Goal: Information Seeking & Learning: Learn about a topic

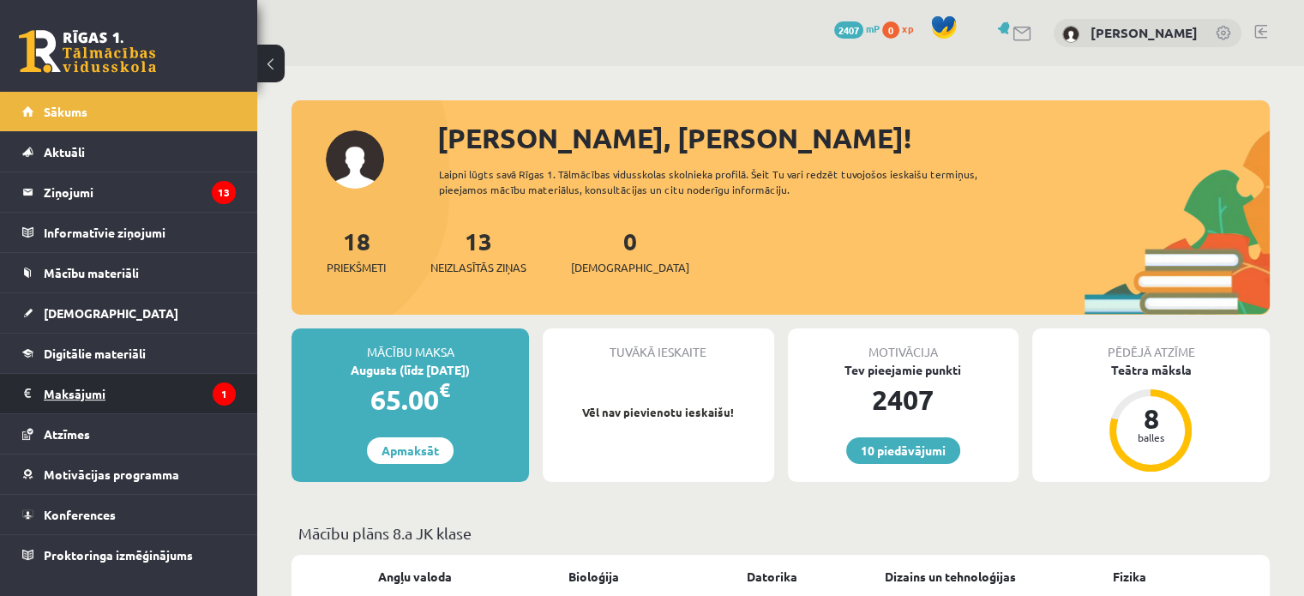
click at [103, 394] on legend "Maksājumi 1" at bounding box center [140, 393] width 192 height 39
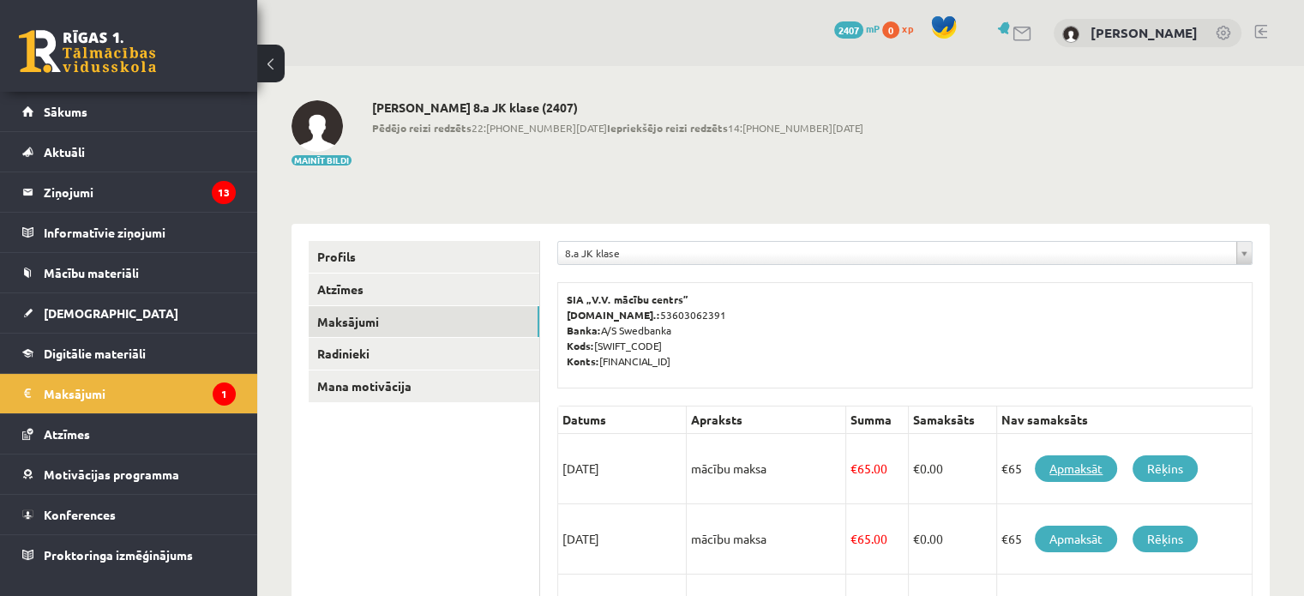
click at [1079, 476] on link "Apmaksāt" at bounding box center [1076, 468] width 82 height 27
click at [1160, 473] on link "Rēķins" at bounding box center [1165, 468] width 65 height 27
click at [89, 164] on link "Aktuāli" at bounding box center [128, 151] width 213 height 39
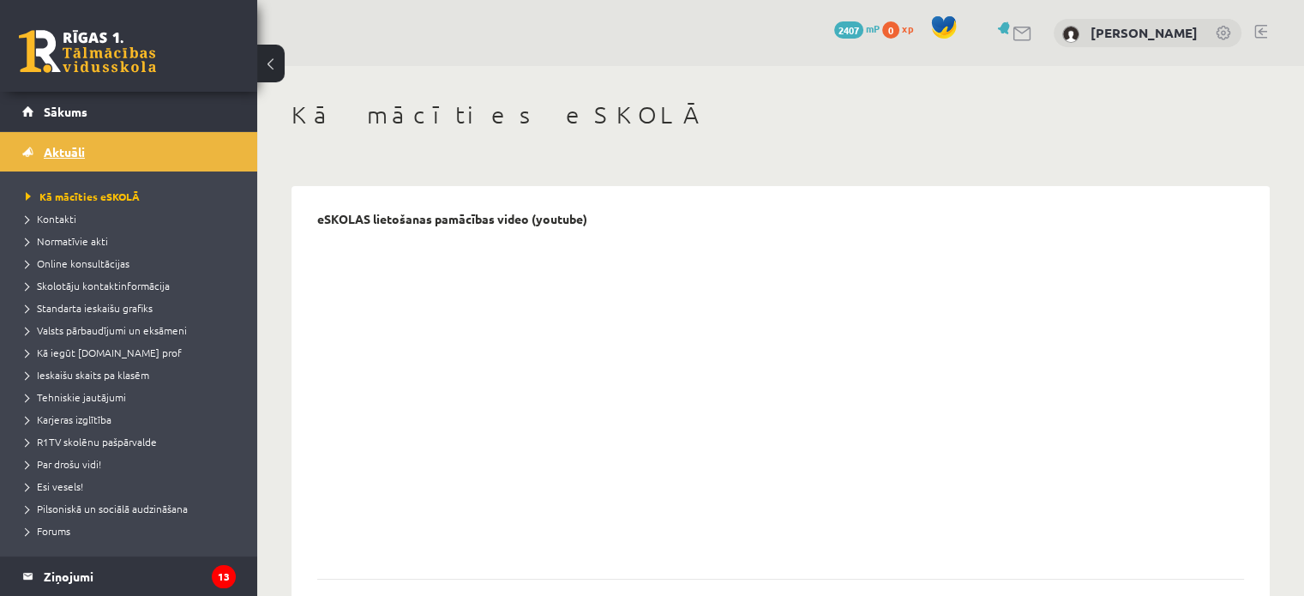
click at [75, 141] on link "Aktuāli" at bounding box center [128, 151] width 213 height 39
click at [72, 119] on link "Sākums" at bounding box center [128, 111] width 213 height 39
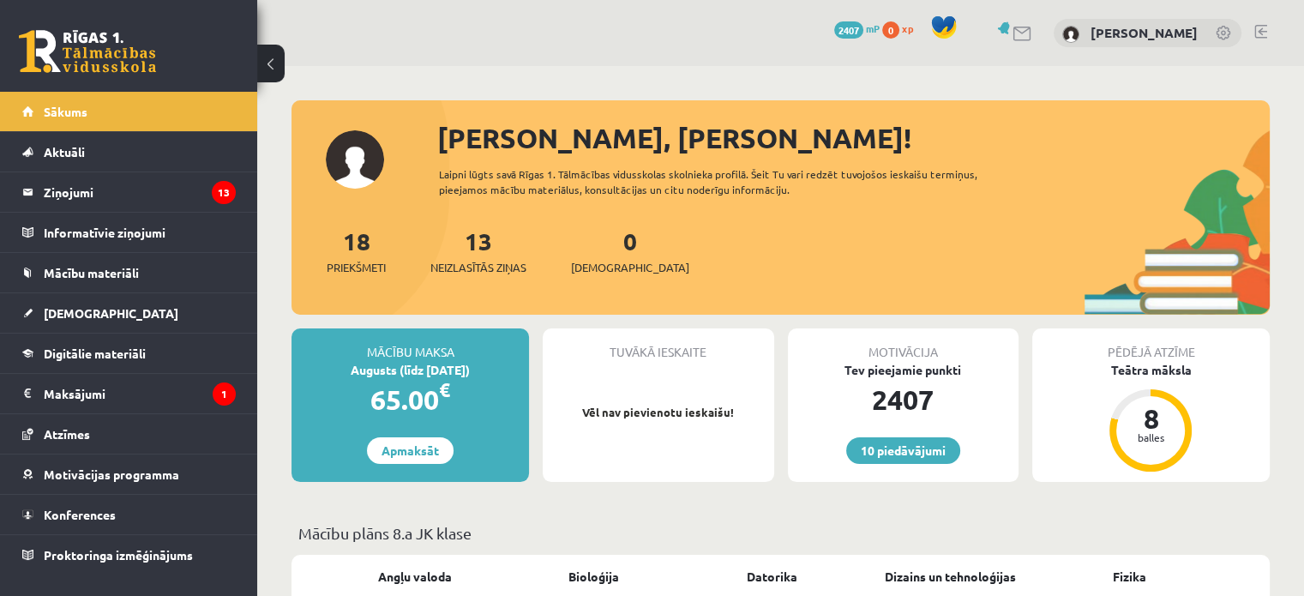
click at [105, 188] on legend "Ziņojumi 13" at bounding box center [140, 191] width 192 height 39
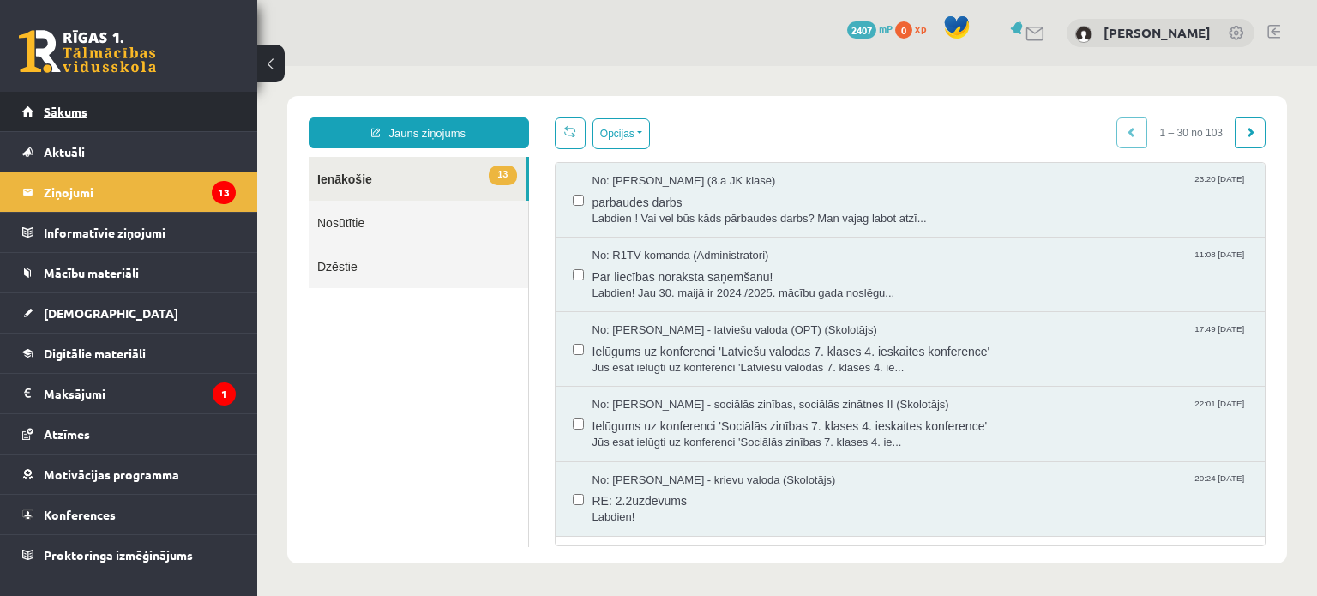
click at [44, 111] on span "Sākums" at bounding box center [66, 111] width 44 height 15
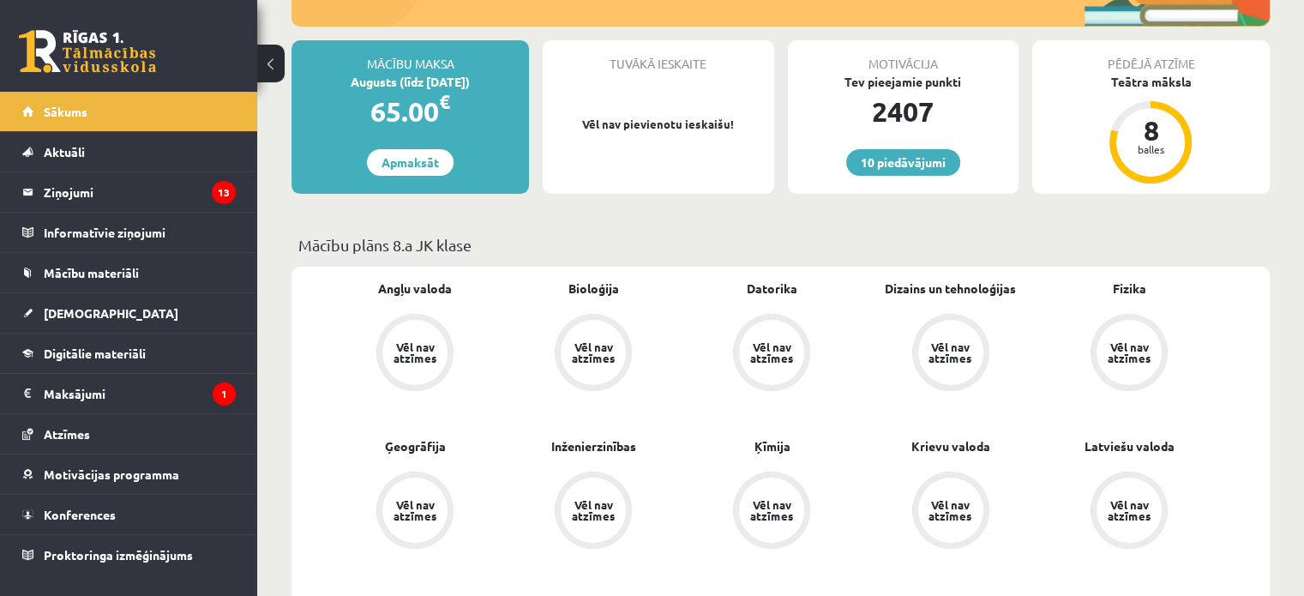
scroll to position [257, 0]
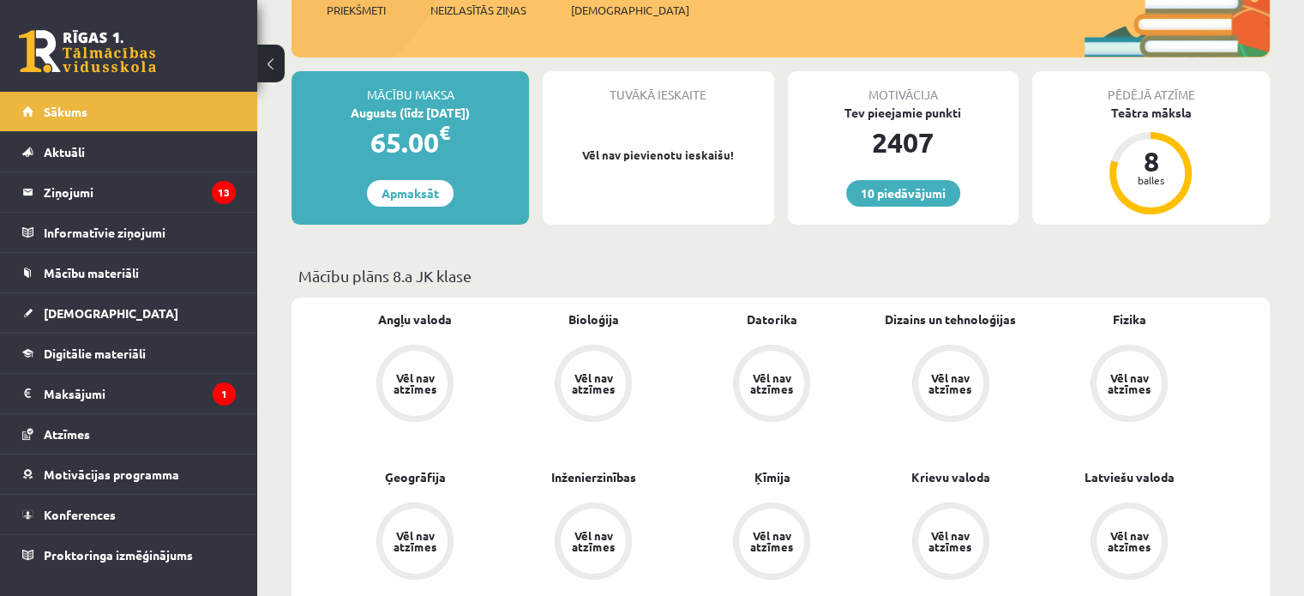
drag, startPoint x: 508, startPoint y: 274, endPoint x: 415, endPoint y: 275, distance: 93.5
click at [415, 275] on p "Mācību plāns 8.a JK klase" at bounding box center [780, 275] width 965 height 23
click at [650, 264] on p "Mācību plāns 8.a JK klase" at bounding box center [780, 275] width 965 height 23
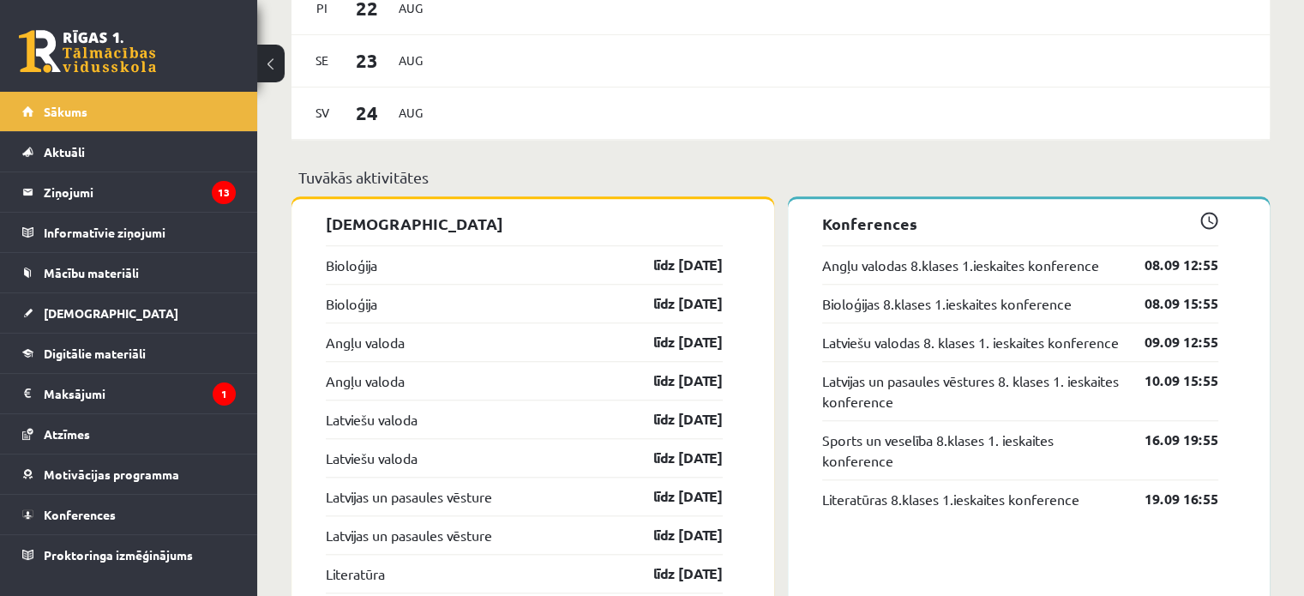
scroll to position [1543, 0]
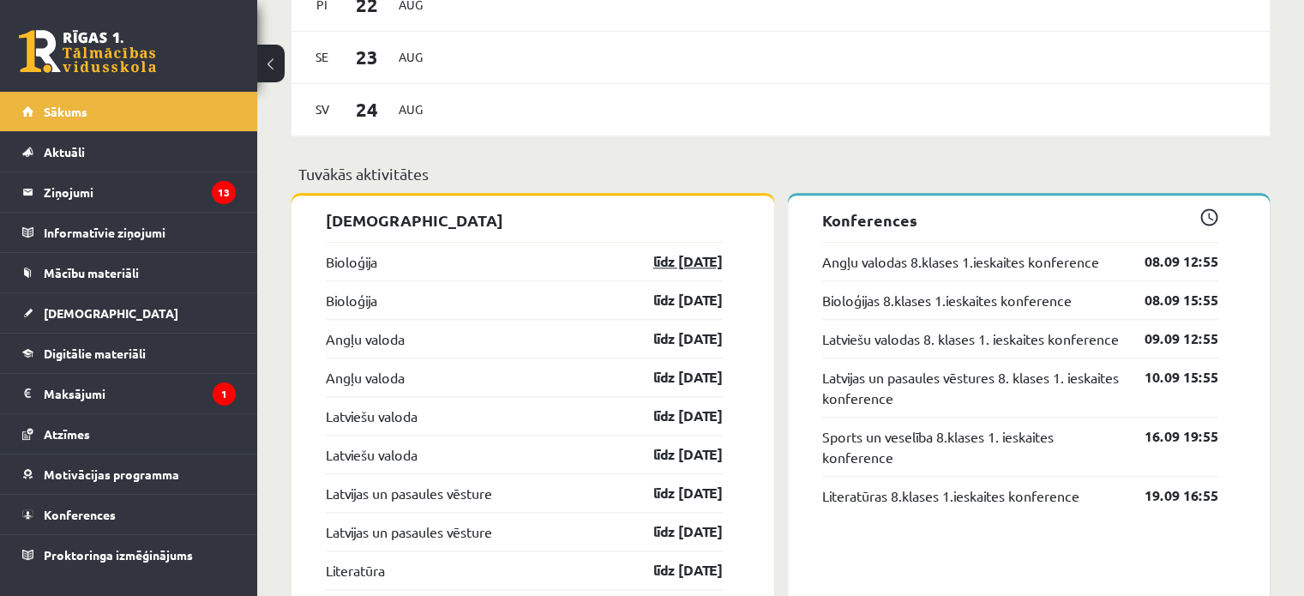
drag, startPoint x: 740, startPoint y: 381, endPoint x: 677, endPoint y: 254, distance: 141.9
click at [639, 219] on p "[DEMOGRAPHIC_DATA]" at bounding box center [524, 219] width 397 height 23
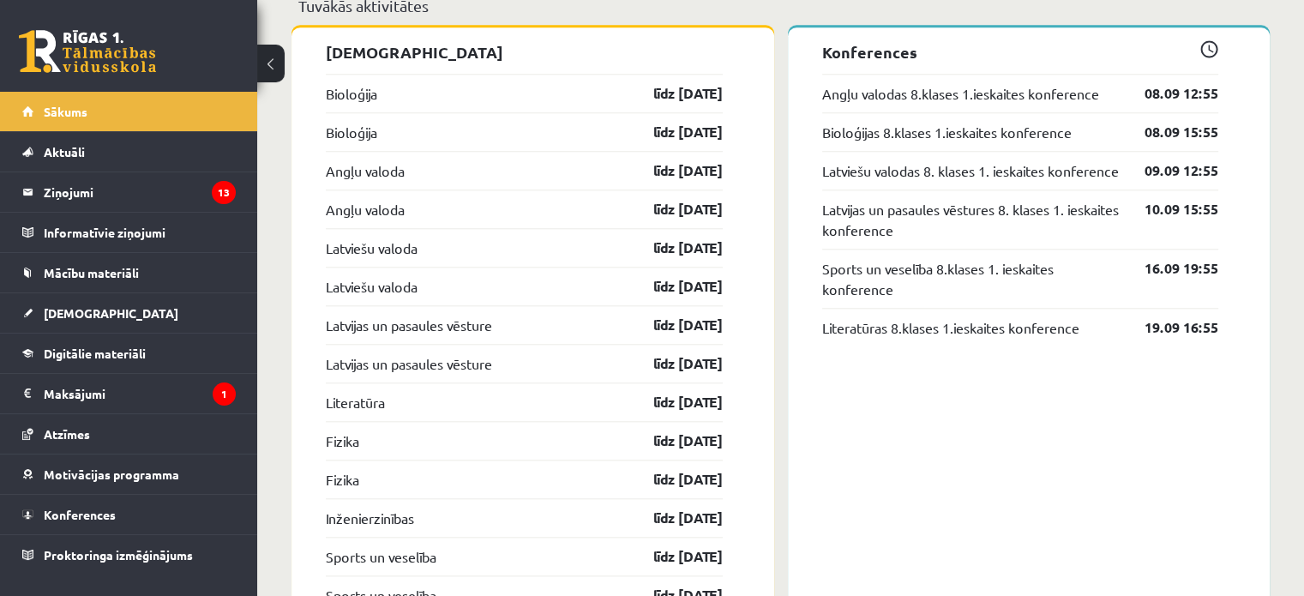
scroll to position [1715, 0]
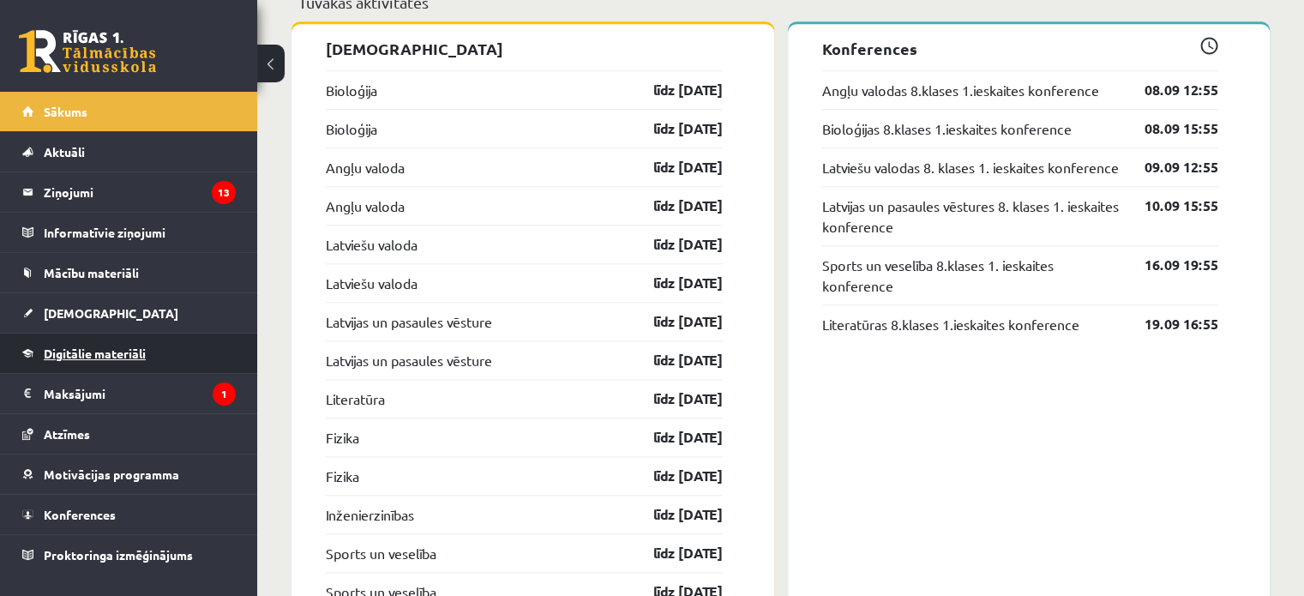
click at [130, 345] on link "Digitālie materiāli" at bounding box center [128, 353] width 213 height 39
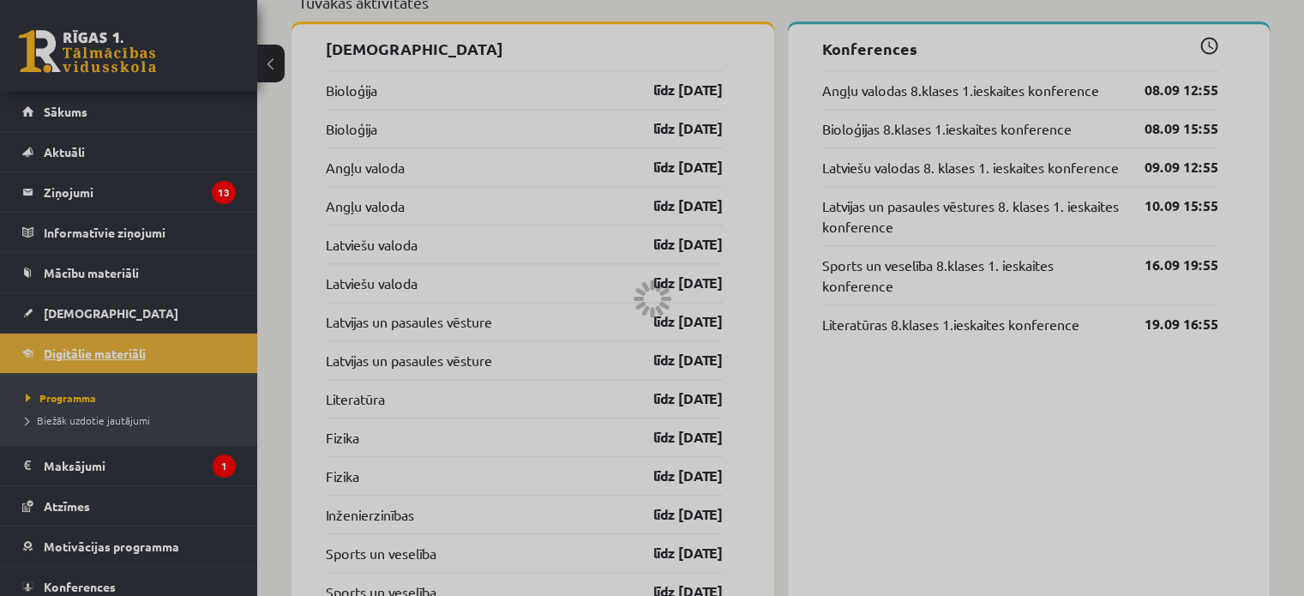
scroll to position [24, 0]
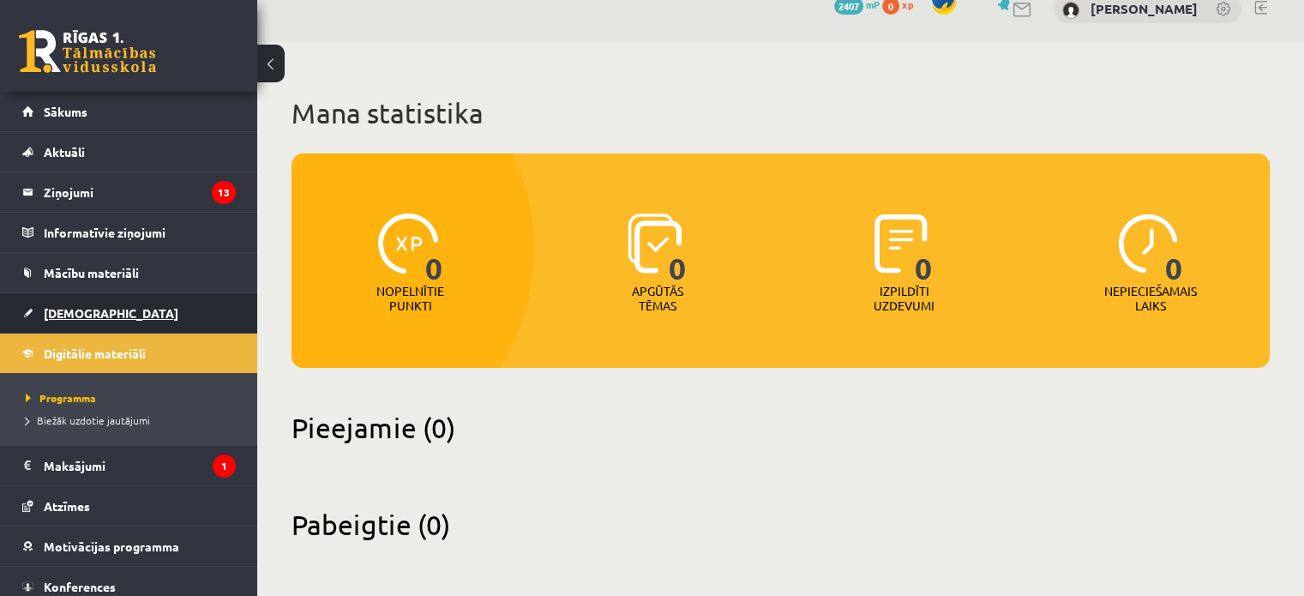
click at [171, 313] on link "[DEMOGRAPHIC_DATA]" at bounding box center [128, 312] width 213 height 39
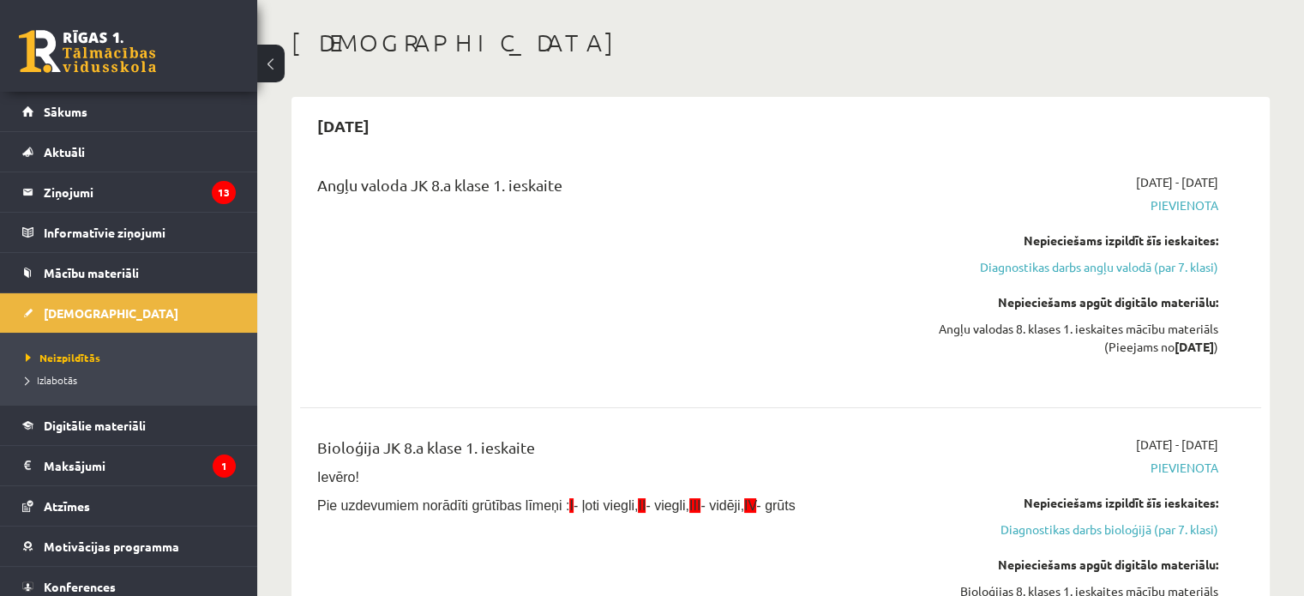
scroll to position [343, 0]
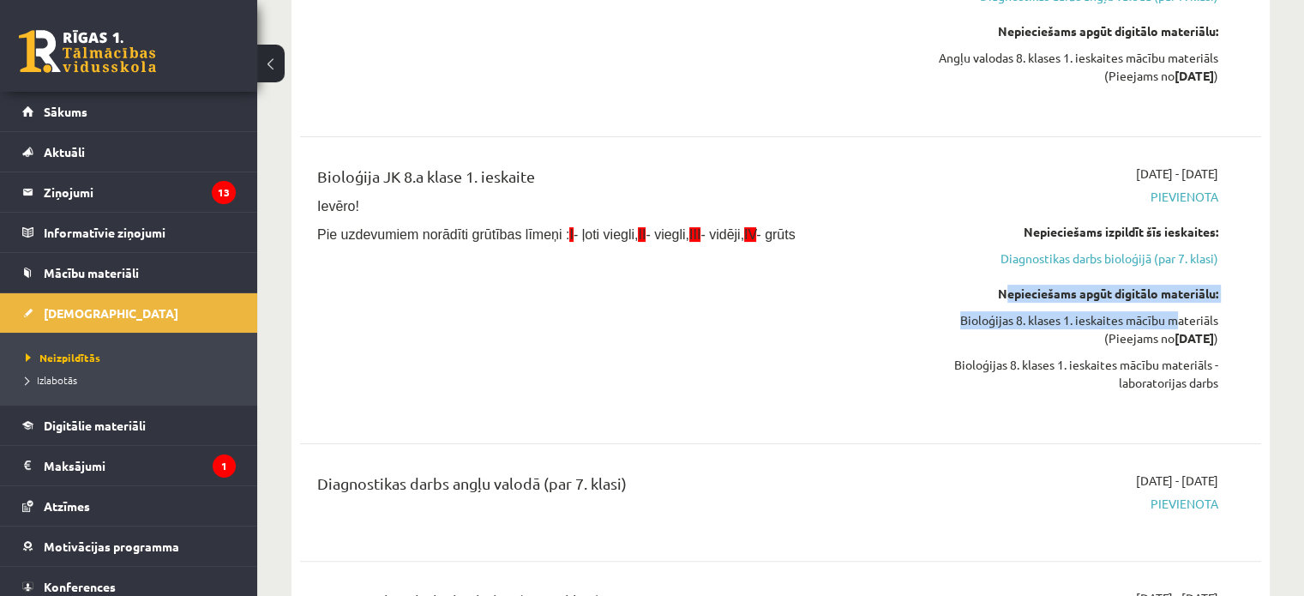
drag, startPoint x: 990, startPoint y: 283, endPoint x: 1204, endPoint y: 339, distance: 220.7
click at [1187, 329] on div "[DATE] - [DATE] [GEOGRAPHIC_DATA] Nepieciešams izpildīt šīs ieskaites: Diagnost…" at bounding box center [1077, 290] width 309 height 251
drag, startPoint x: 1204, startPoint y: 339, endPoint x: 1233, endPoint y: 378, distance: 49.0
click at [1233, 378] on div "Bioloģija JK 8.a klase 1. ieskaite Ievēro! Pie uzdevumiem norādīti grūtības līm…" at bounding box center [780, 290] width 927 height 251
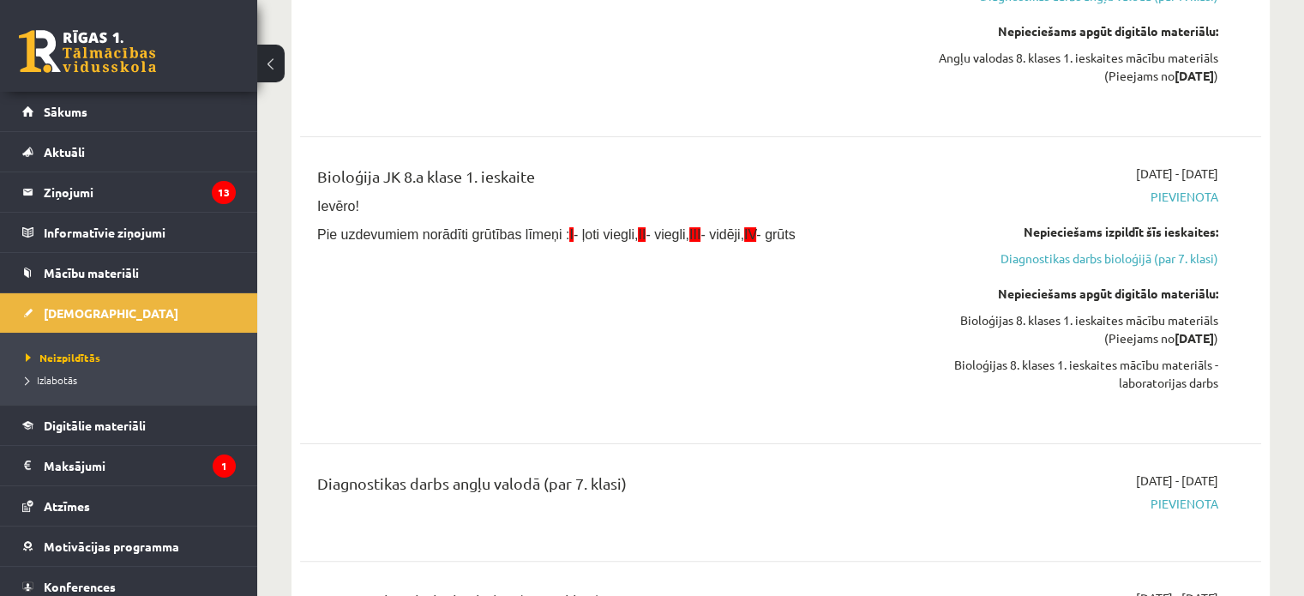
click at [1098, 295] on div "Nepieciešams apgūt digitālo materiālu:" at bounding box center [1076, 294] width 283 height 18
click at [171, 406] on link "Digitālie materiāli" at bounding box center [128, 425] width 213 height 39
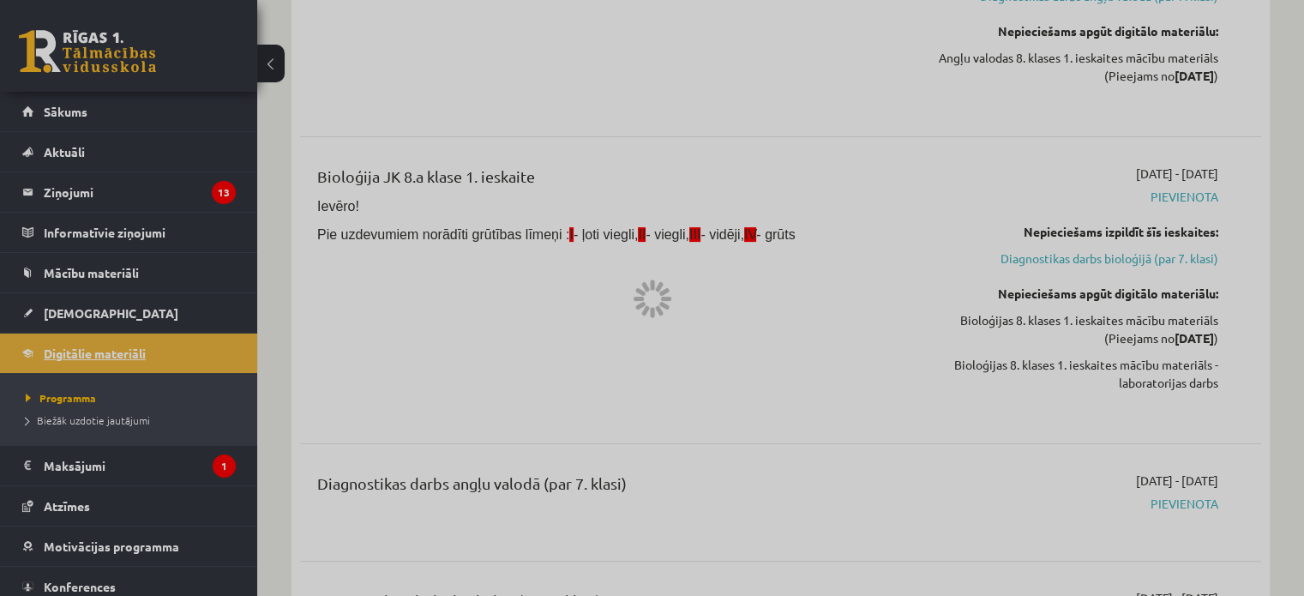
scroll to position [24, 0]
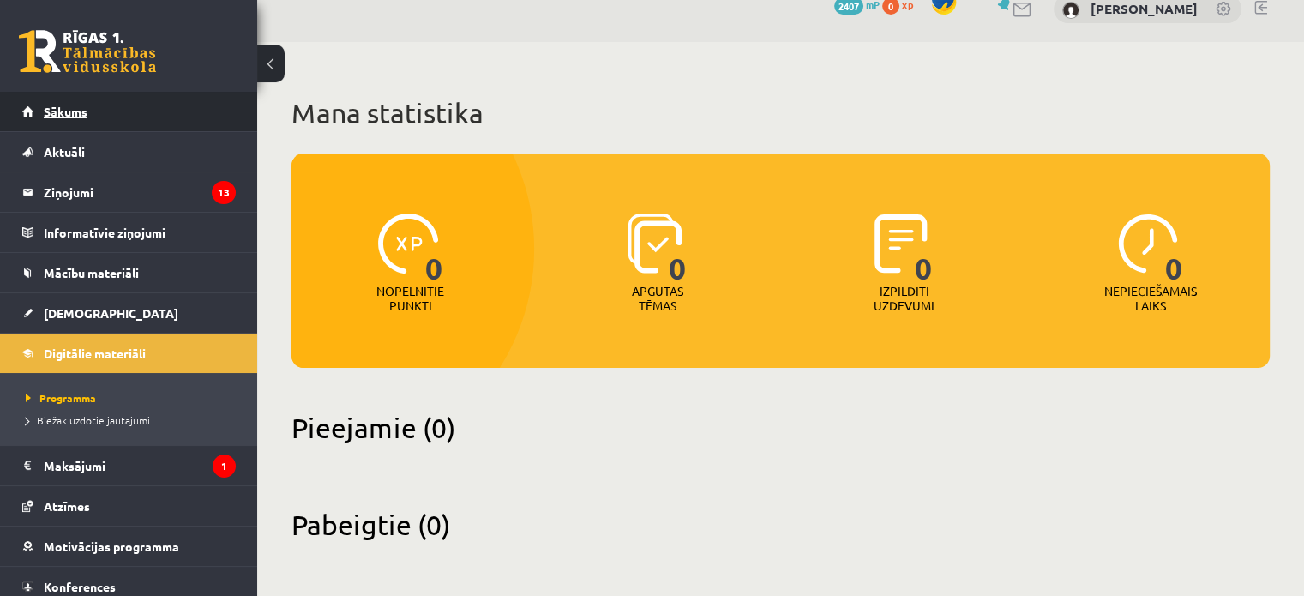
click at [40, 104] on link "Sākums" at bounding box center [128, 111] width 213 height 39
